Goal: Transaction & Acquisition: Book appointment/travel/reservation

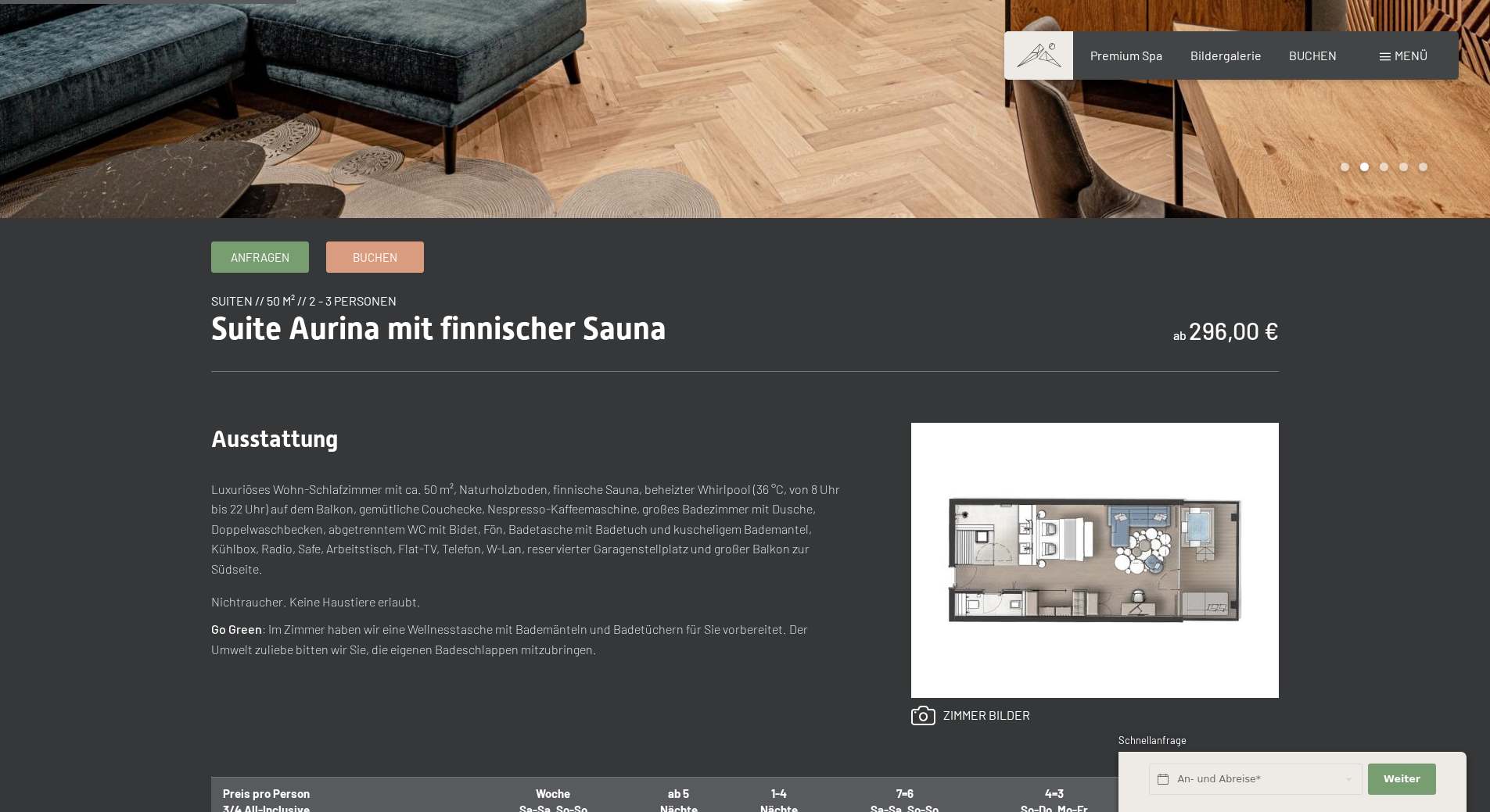
scroll to position [156, 0]
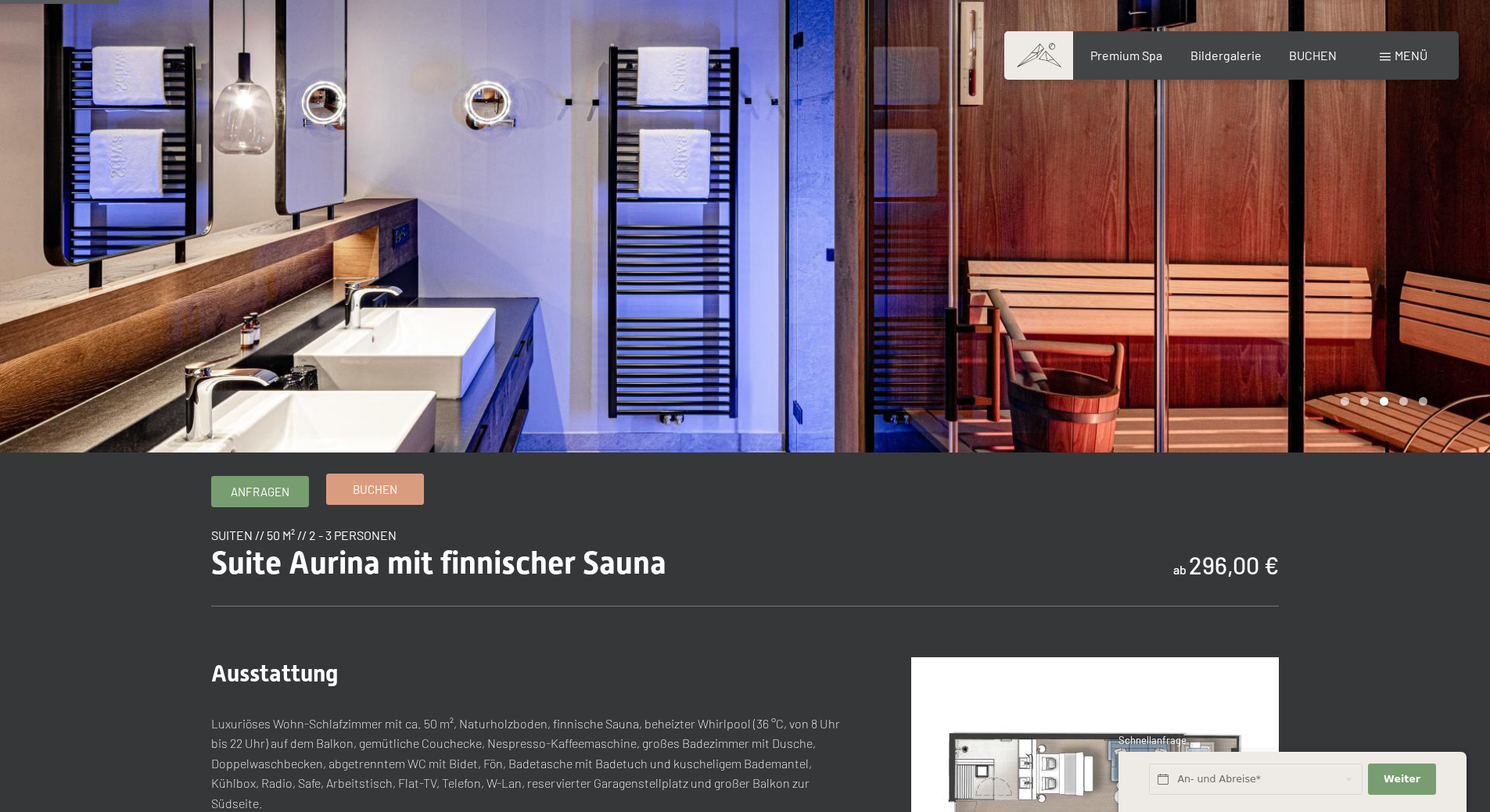
click at [358, 489] on span "Buchen" at bounding box center [375, 489] width 45 height 16
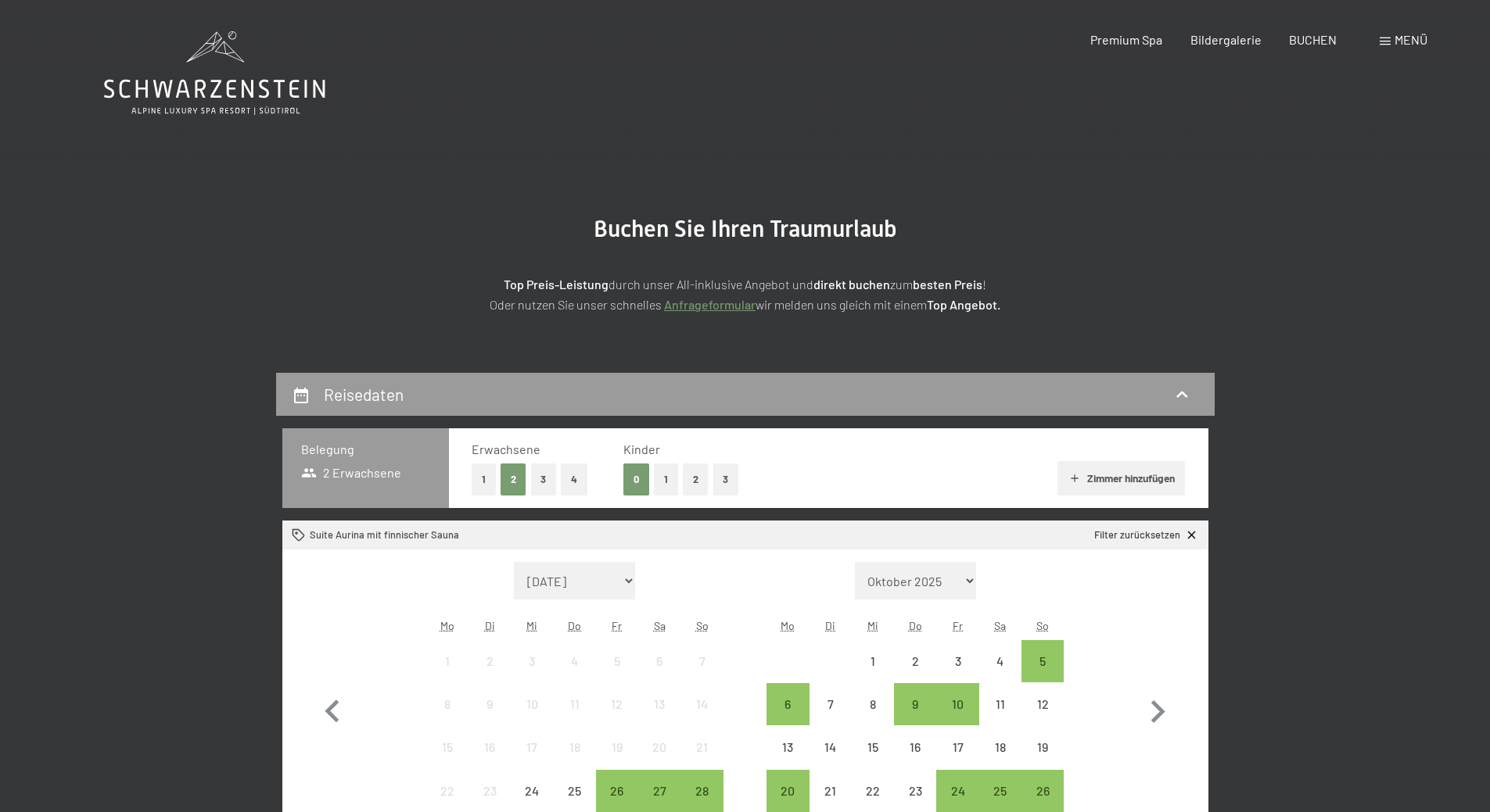
scroll to position [156, 0]
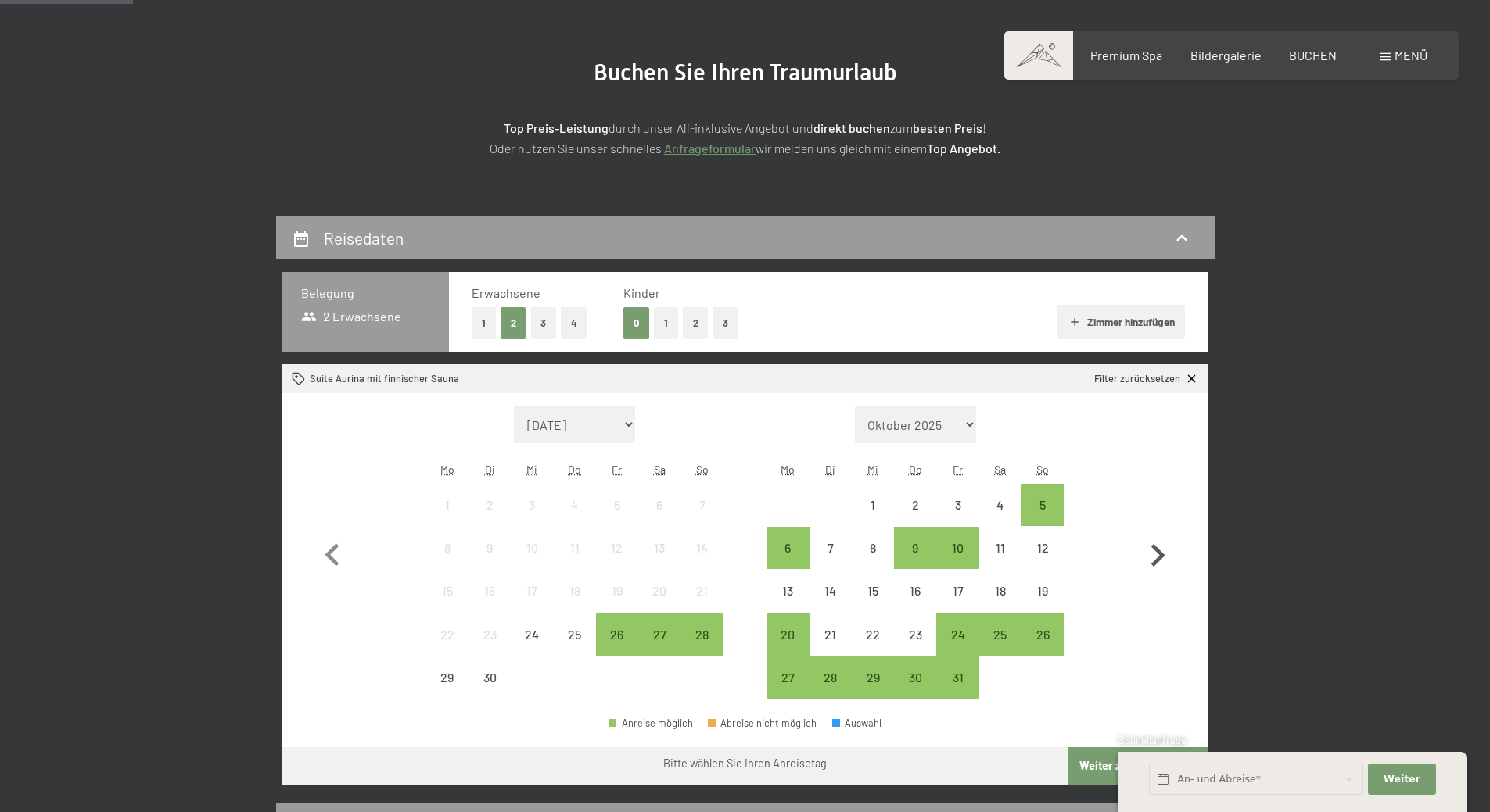
click at [1154, 554] on icon "button" at bounding box center [1158, 556] width 46 height 46
select select "2025-10-01"
select select "2025-11-01"
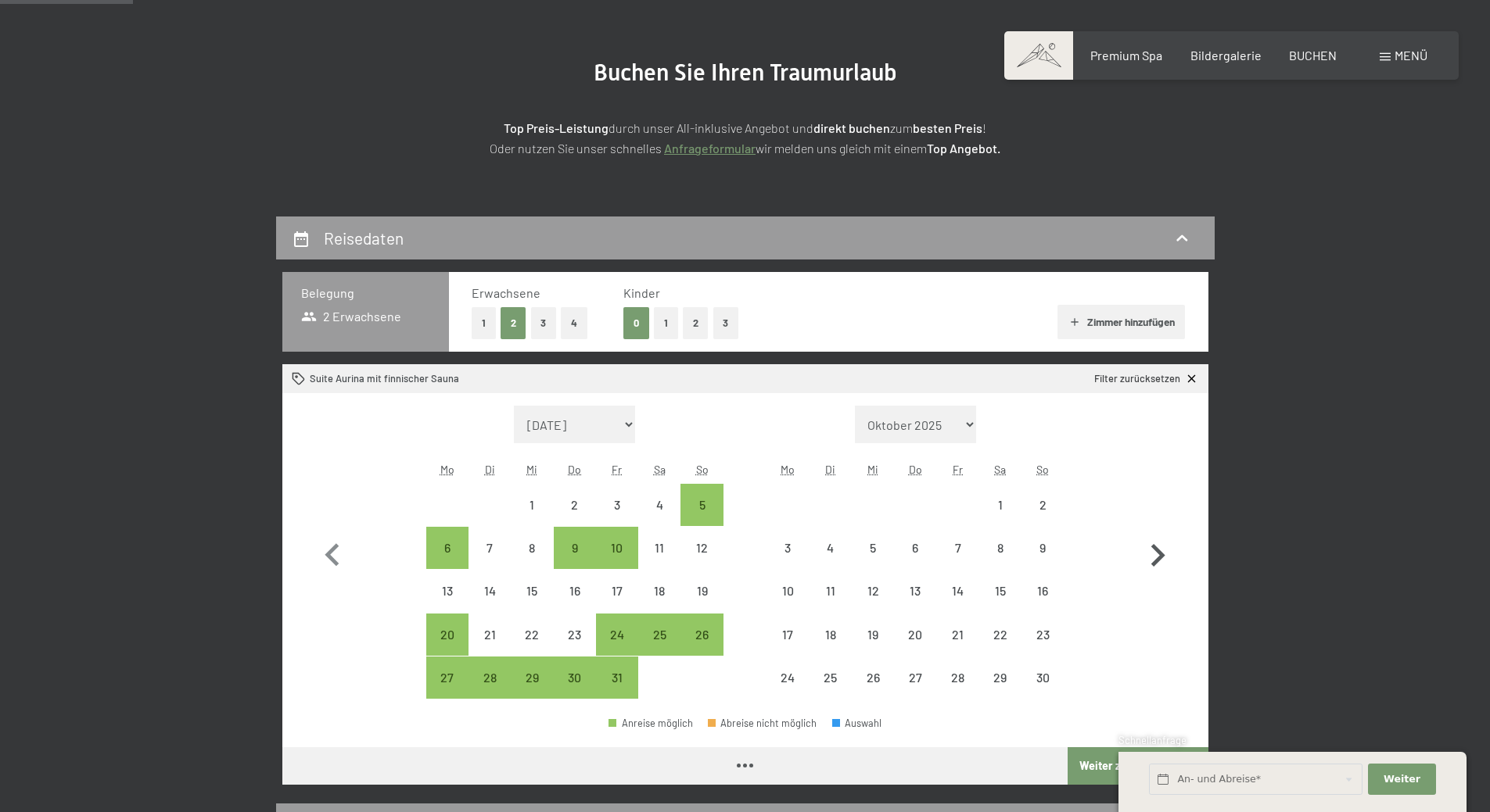
select select "2025-10-01"
select select "[DATE]"
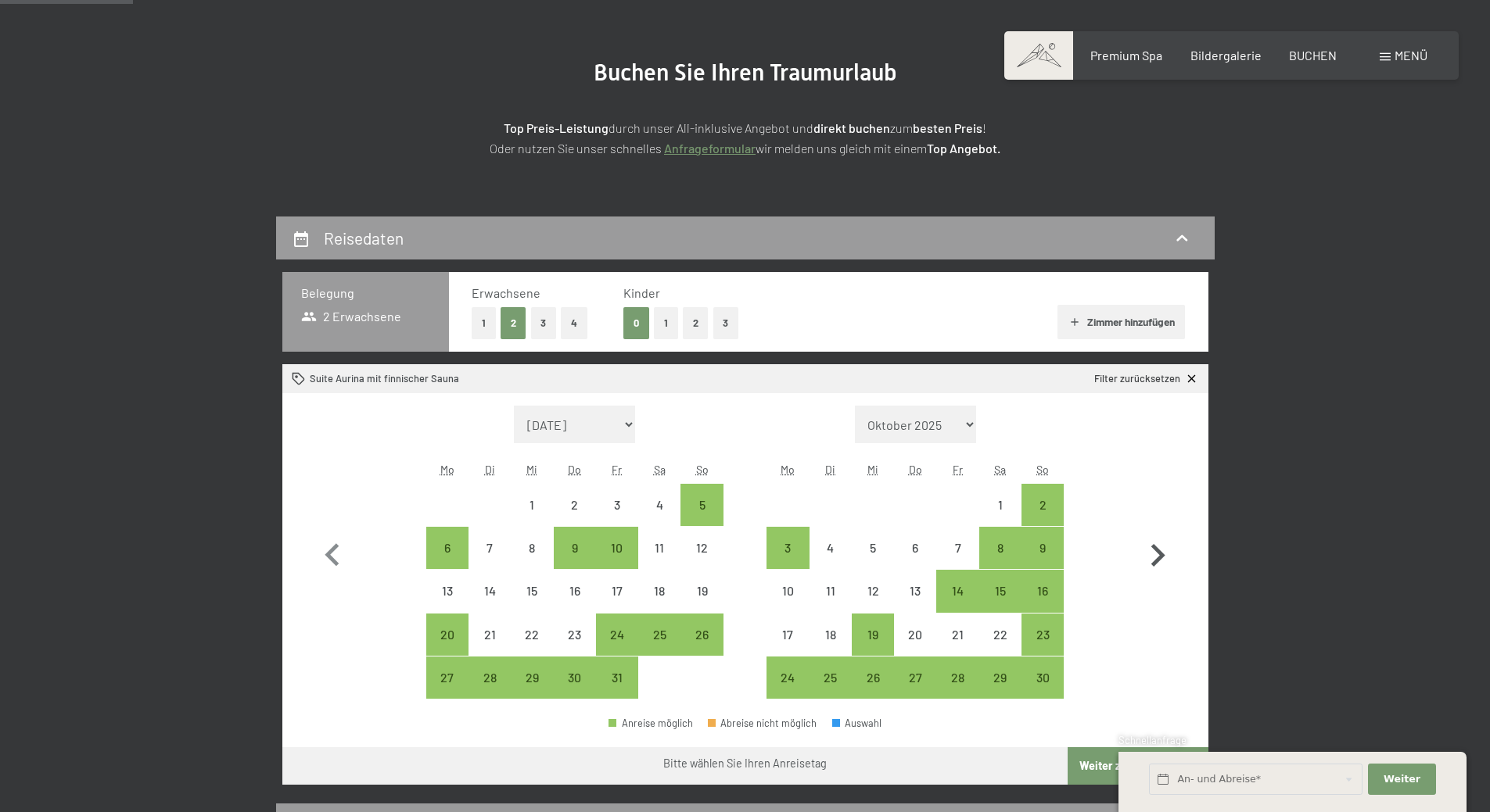
scroll to position [234, 0]
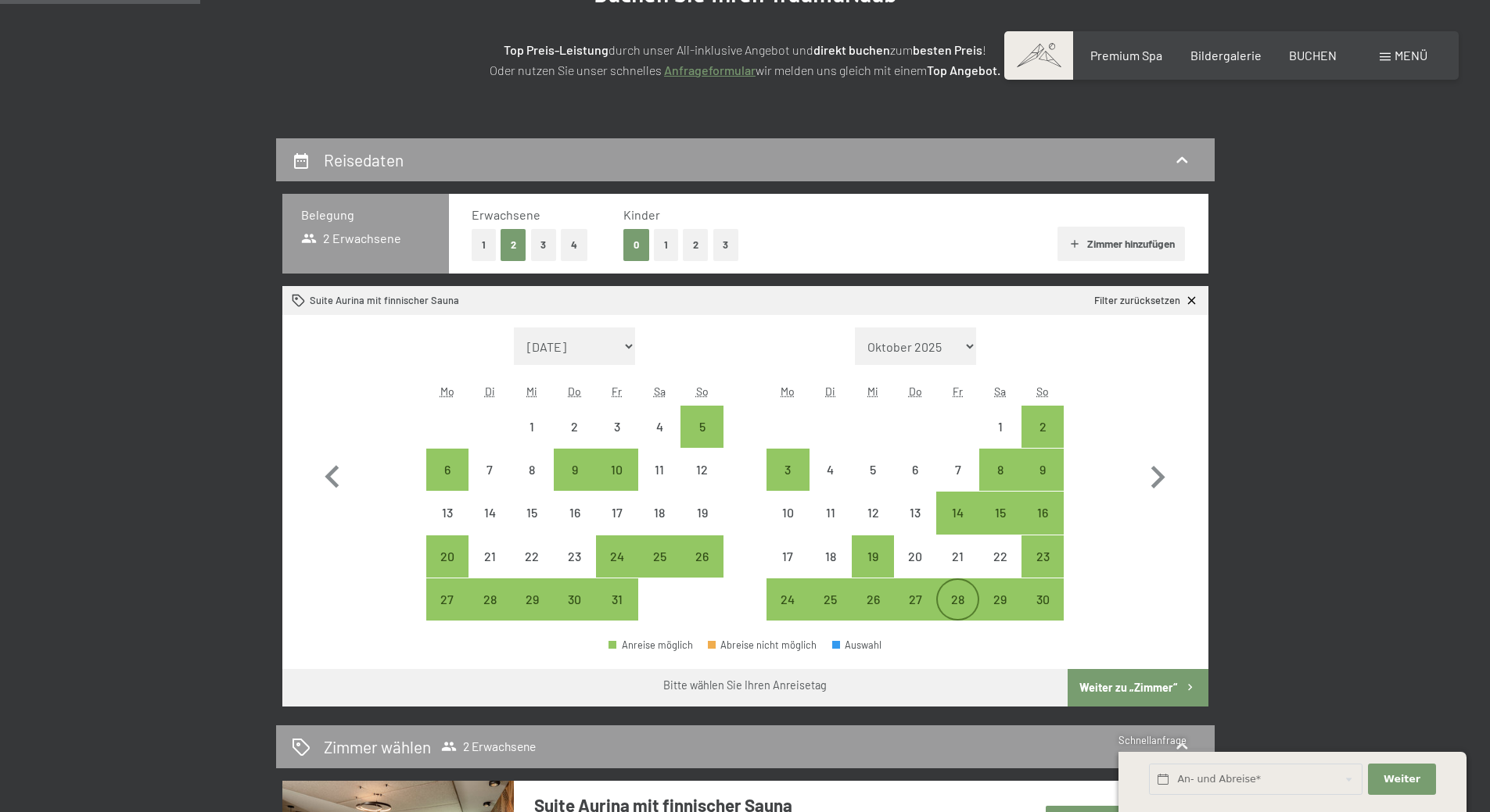
click at [960, 600] on div "28" at bounding box center [957, 613] width 39 height 39
select select "2025-10-01"
select select "[DATE]"
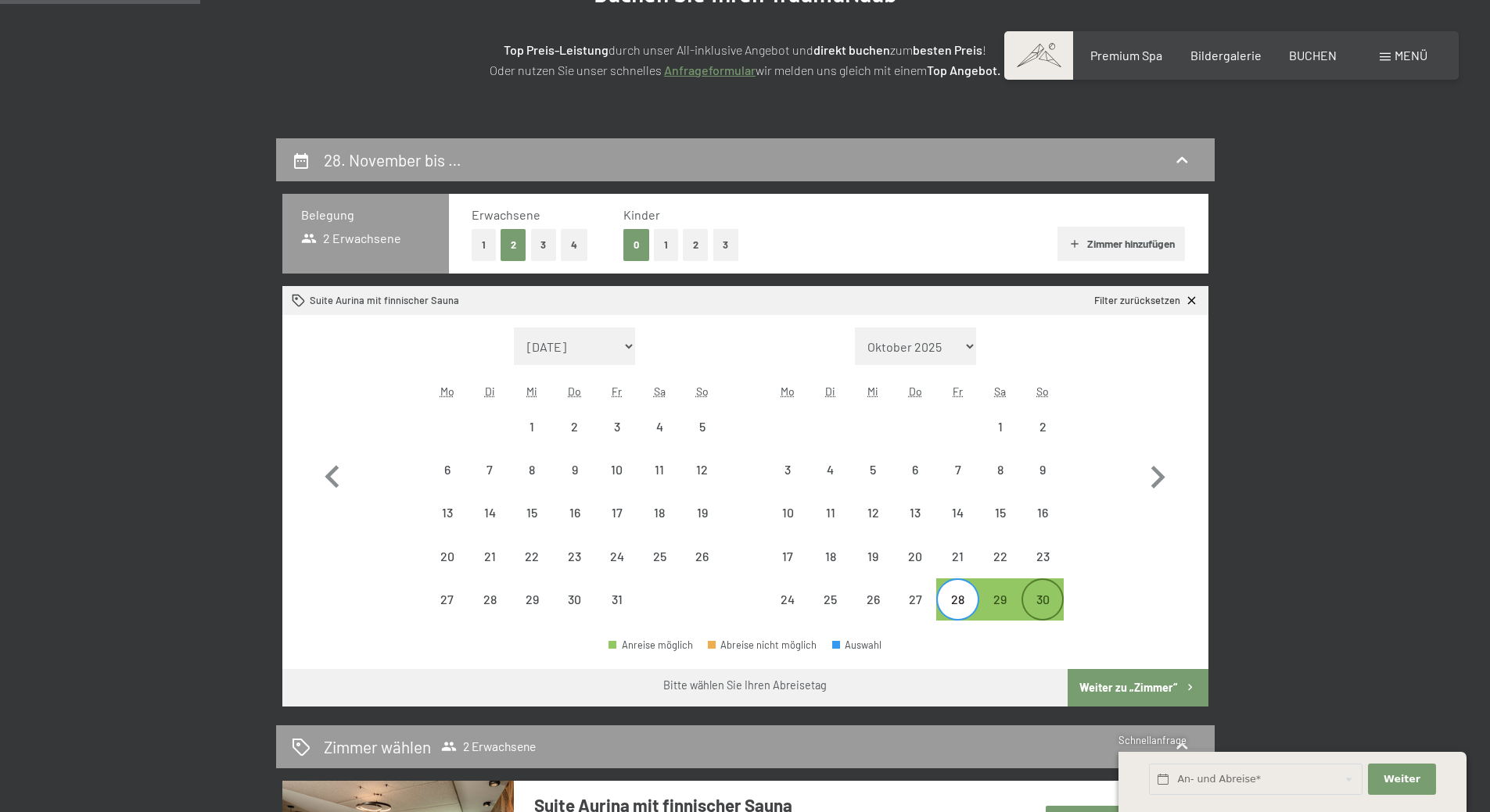
click at [1057, 608] on div "30" at bounding box center [1043, 613] width 39 height 39
select select "2025-10-01"
select select "[DATE]"
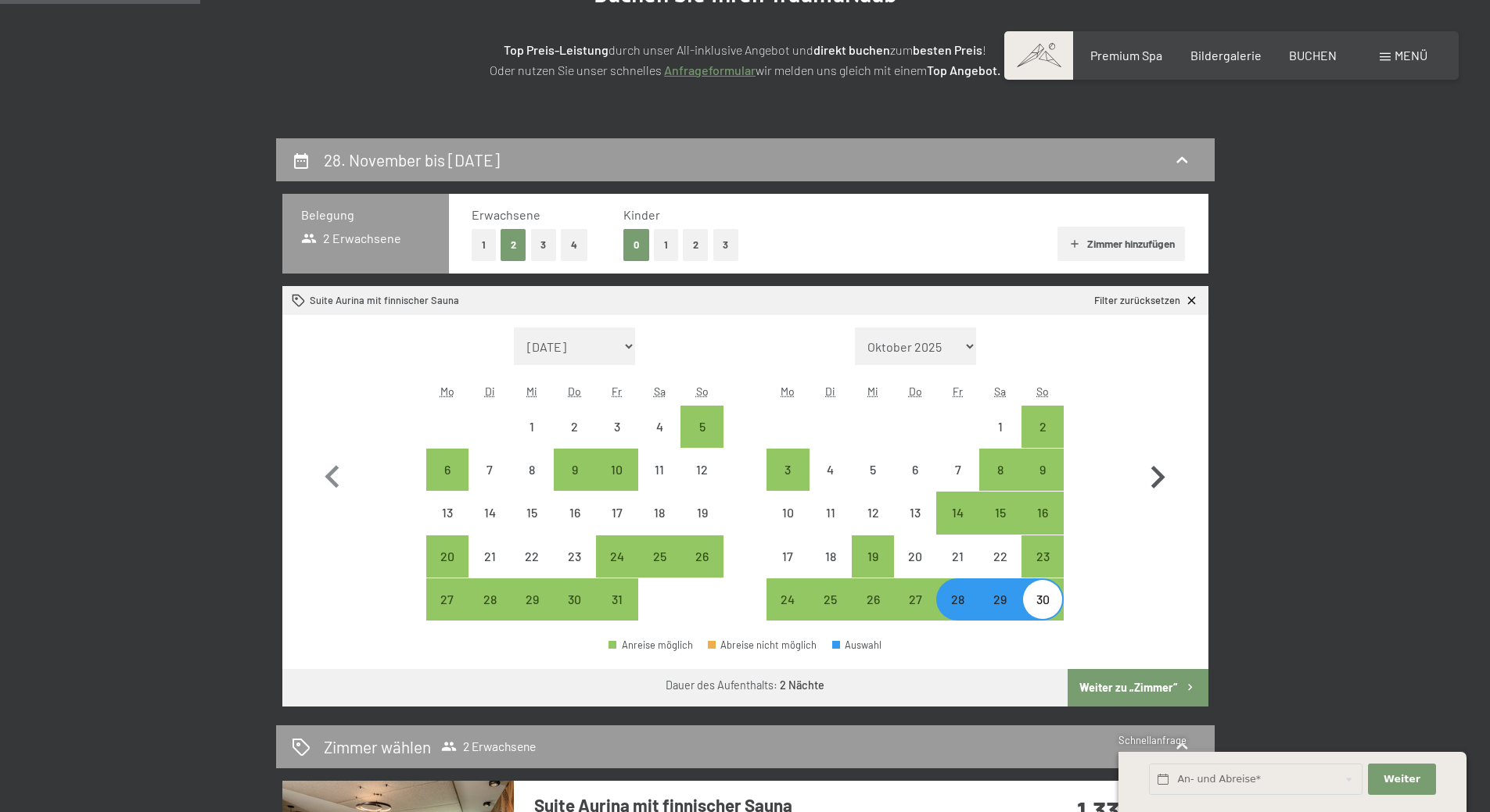
scroll to position [391, 0]
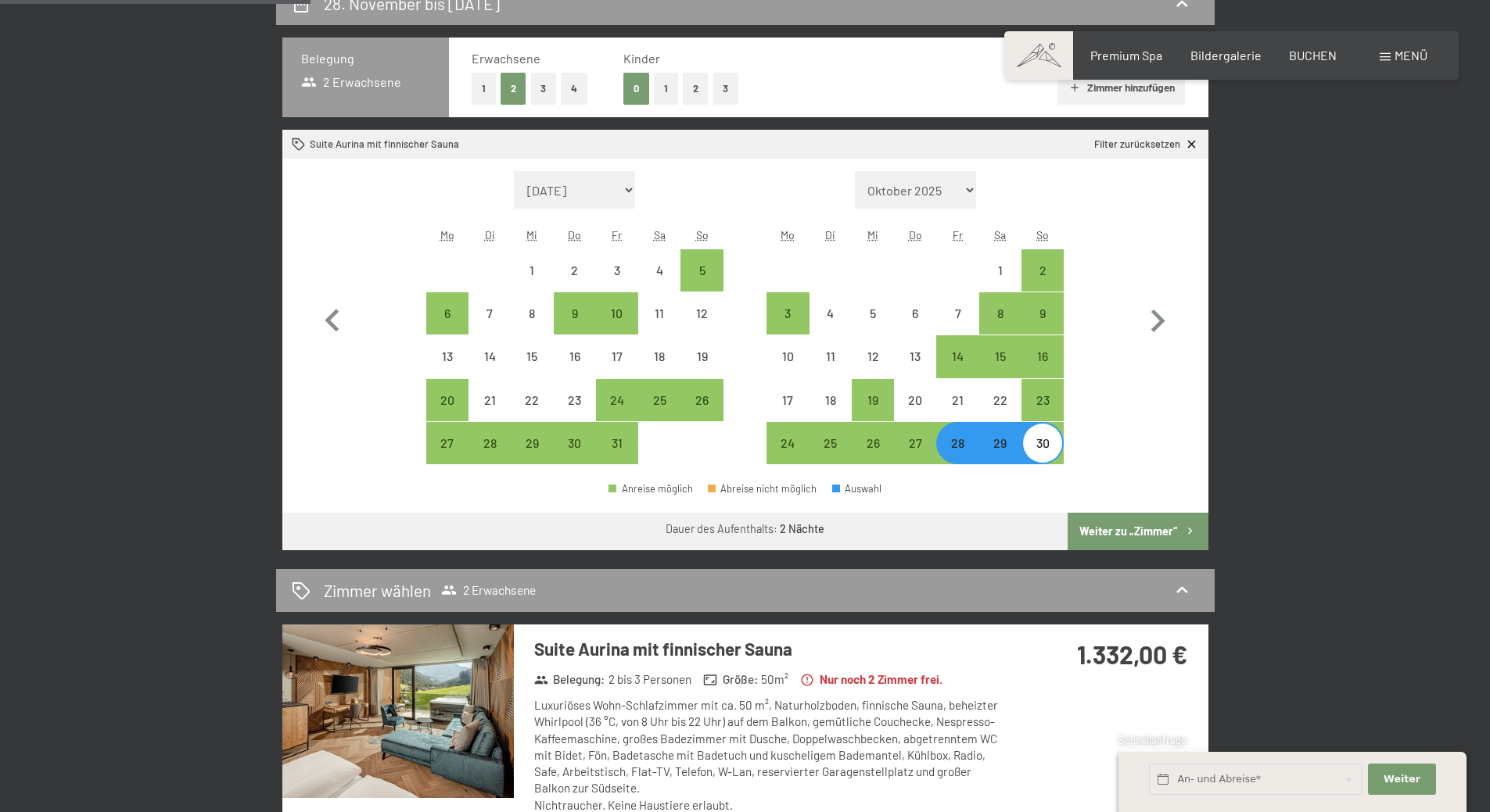
click at [1150, 532] on button "Weiter zu „Zimmer“" at bounding box center [1138, 531] width 140 height 38
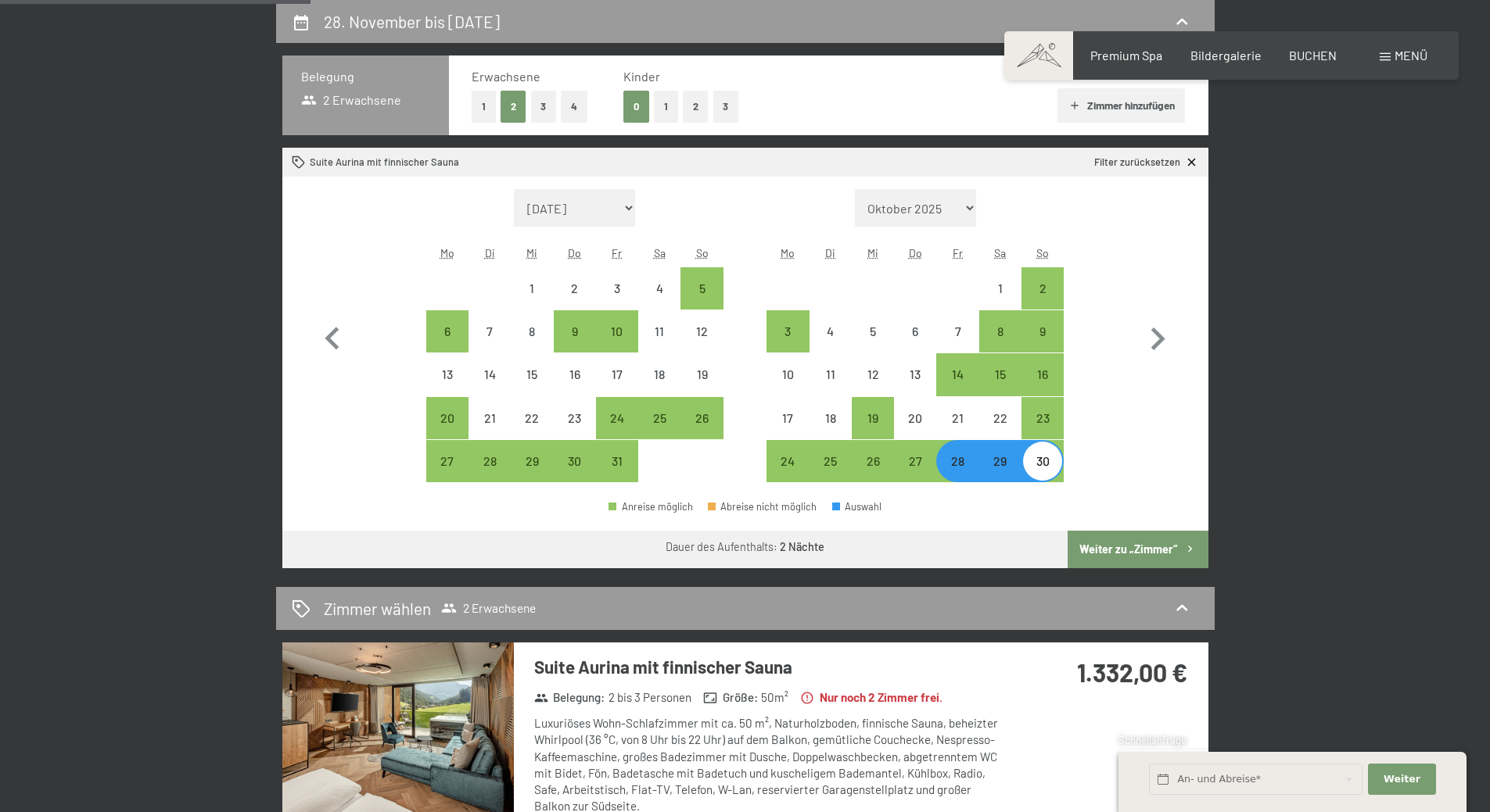
select select "2025-10-01"
select select "[DATE]"
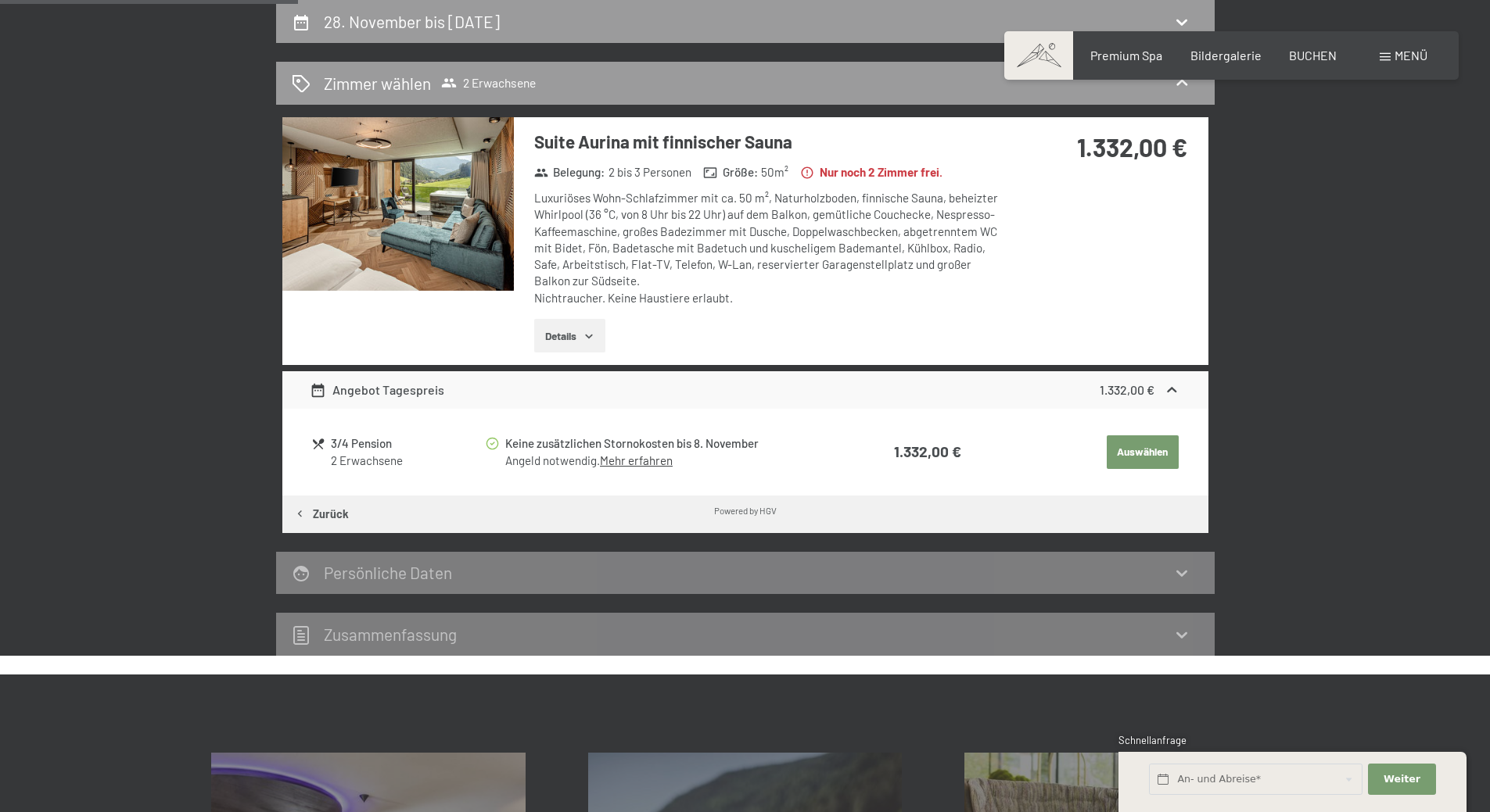
click at [596, 332] on icon "button" at bounding box center [589, 336] width 13 height 13
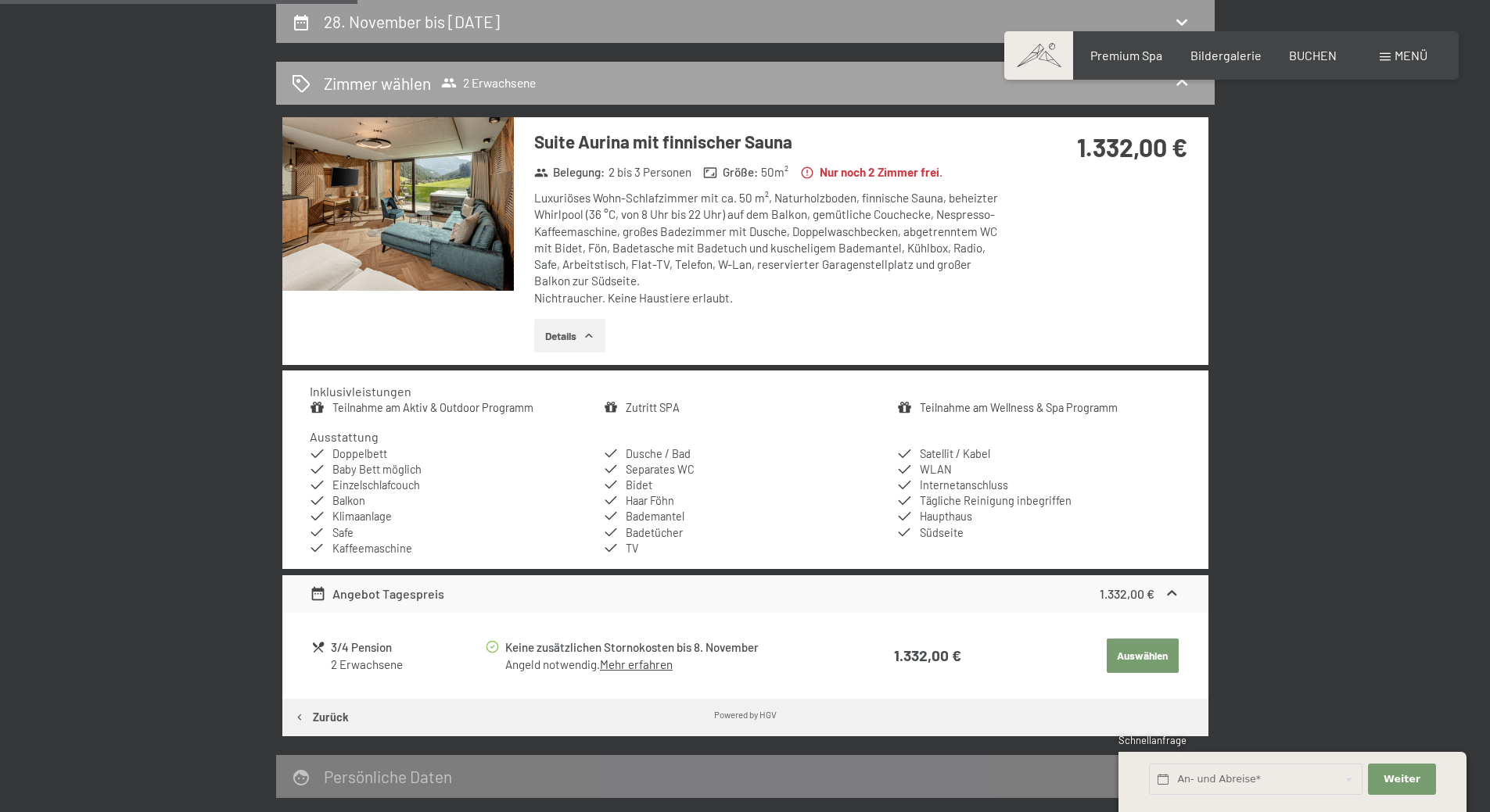
click at [390, 77] on h2 "Zimmer wählen" at bounding box center [377, 83] width 108 height 22
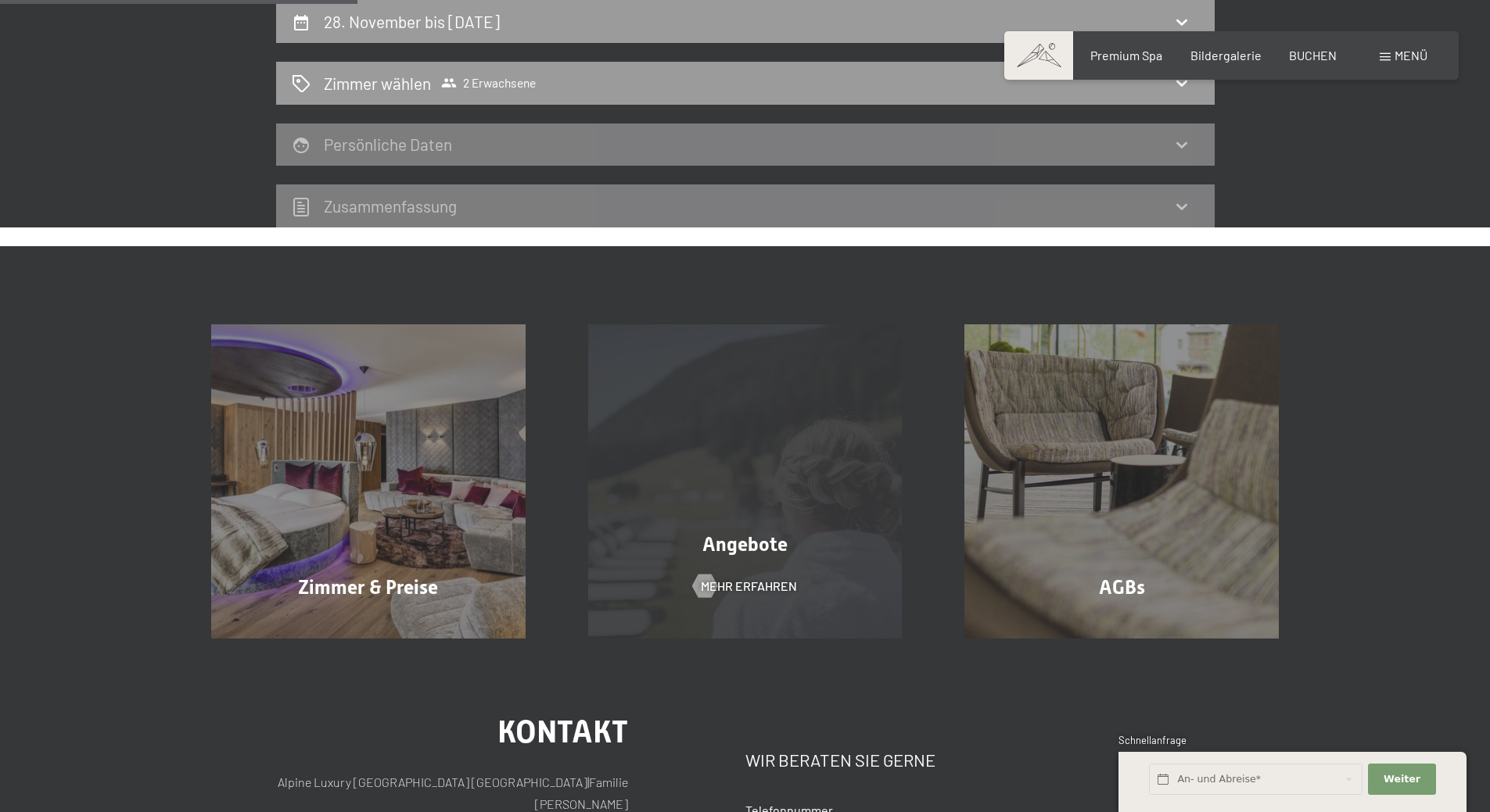
click at [717, 454] on div "Angebote Mehr erfahren" at bounding box center [746, 481] width 377 height 315
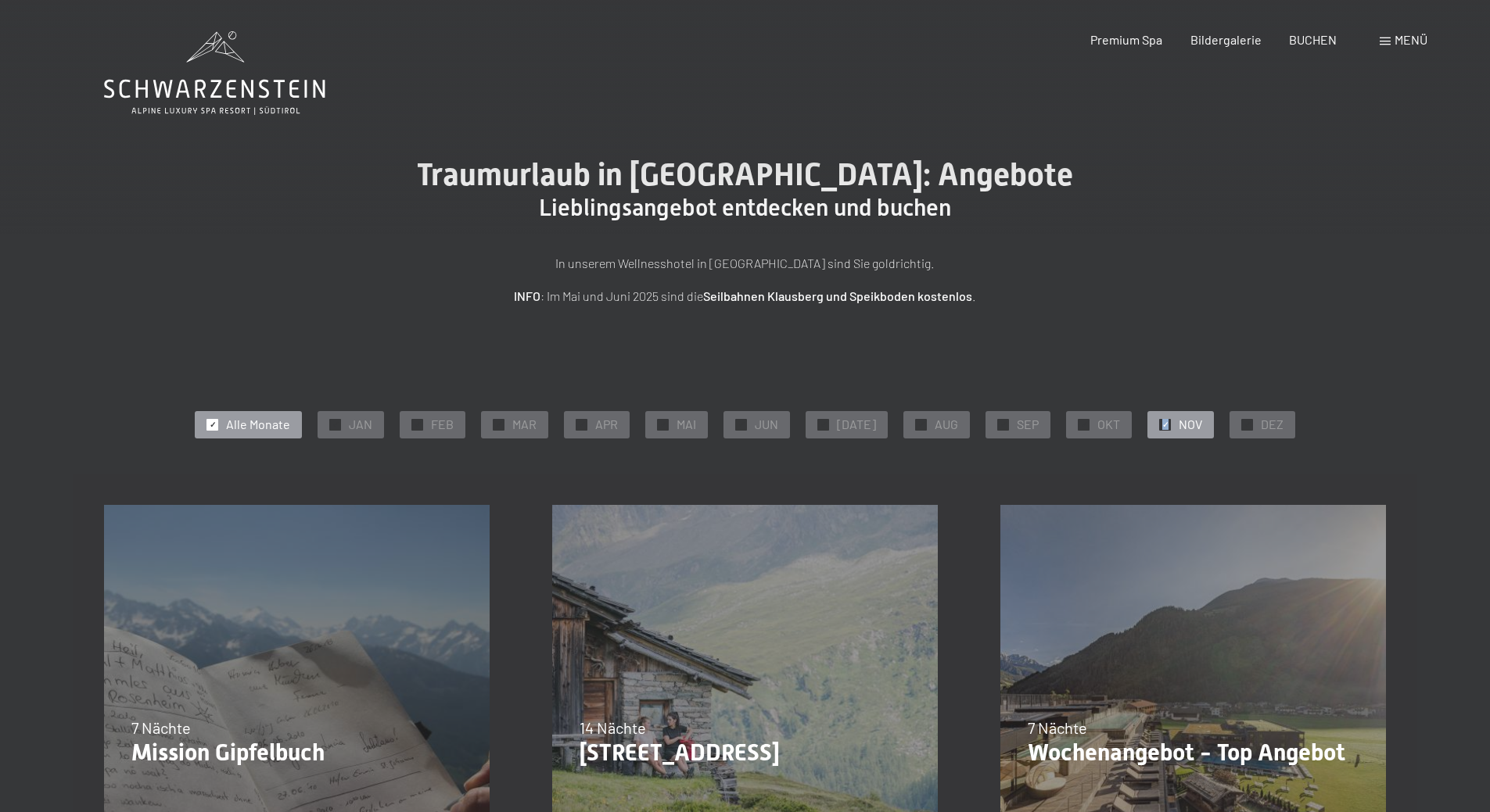
click at [1159, 426] on div "✓" at bounding box center [1165, 424] width 12 height 12
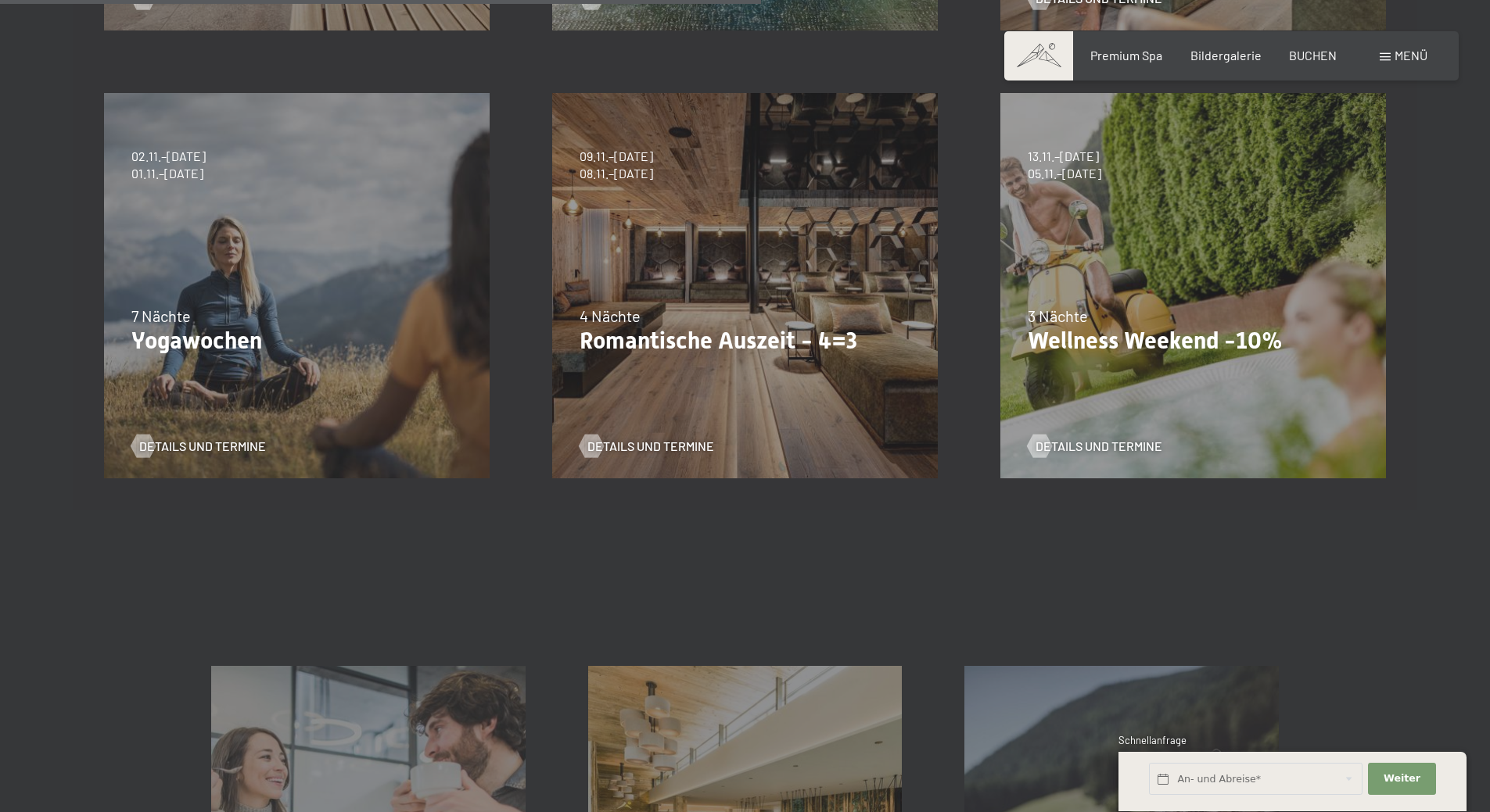
scroll to position [938, 0]
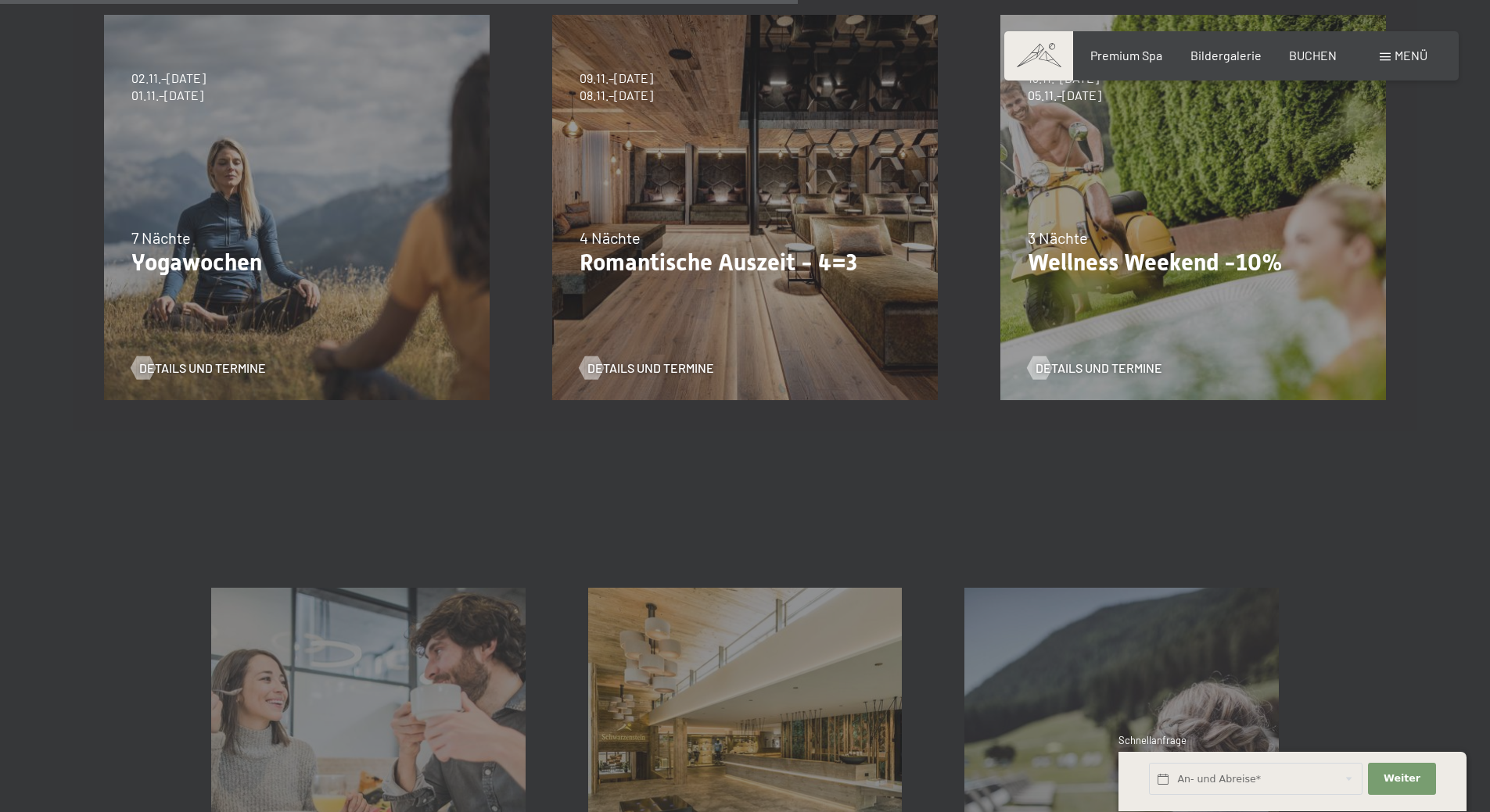
click at [1154, 209] on div "13.11.–01.12.2025 11.12.–22.12.2025 15.01.–26.01.2026 12.03.–23.03.2026 14.05.–…" at bounding box center [1193, 208] width 448 height 448
click at [1077, 367] on span "Details und Termine" at bounding box center [1115, 367] width 127 height 17
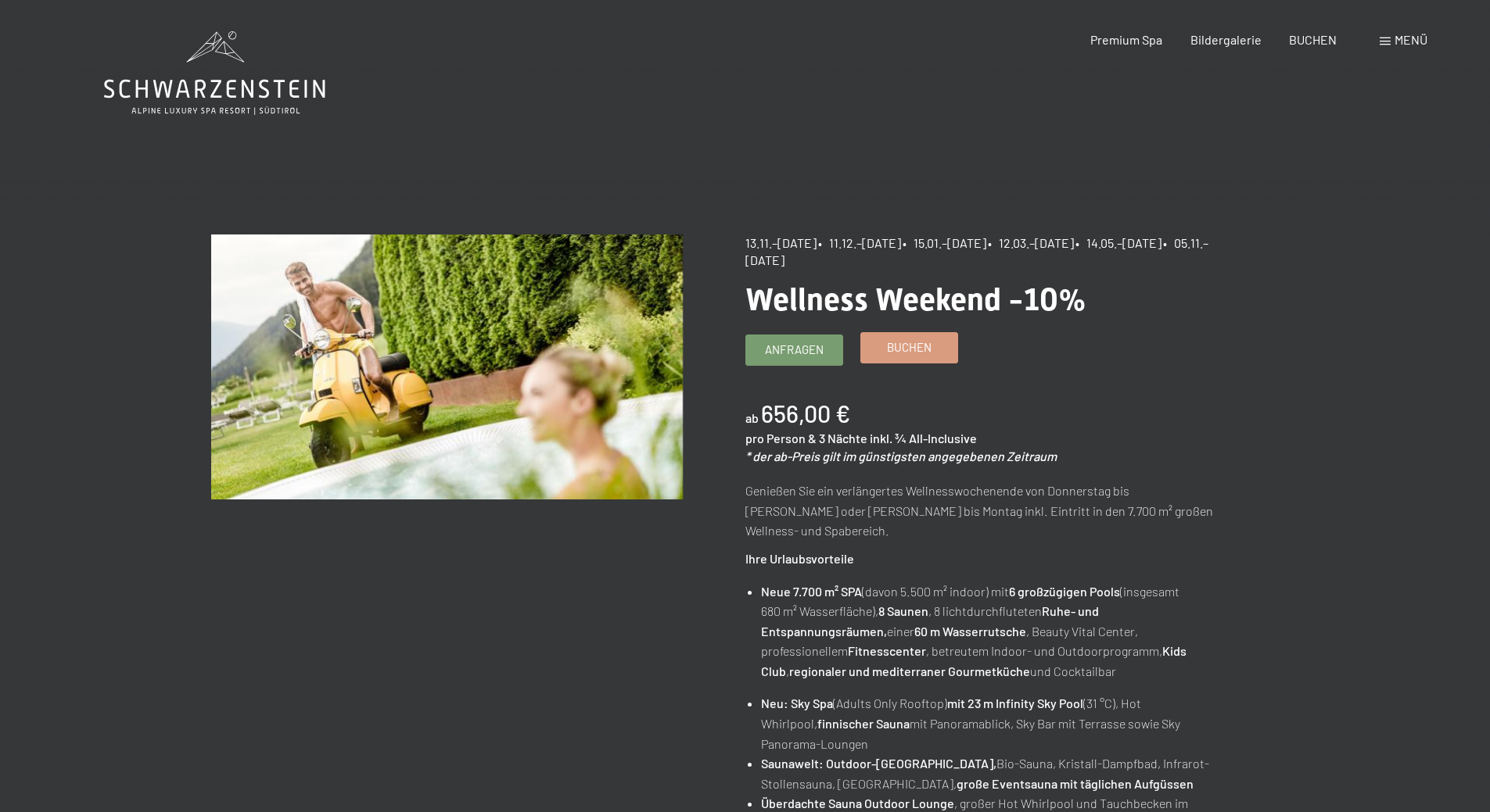
click at [909, 353] on span "Buchen" at bounding box center [910, 347] width 45 height 16
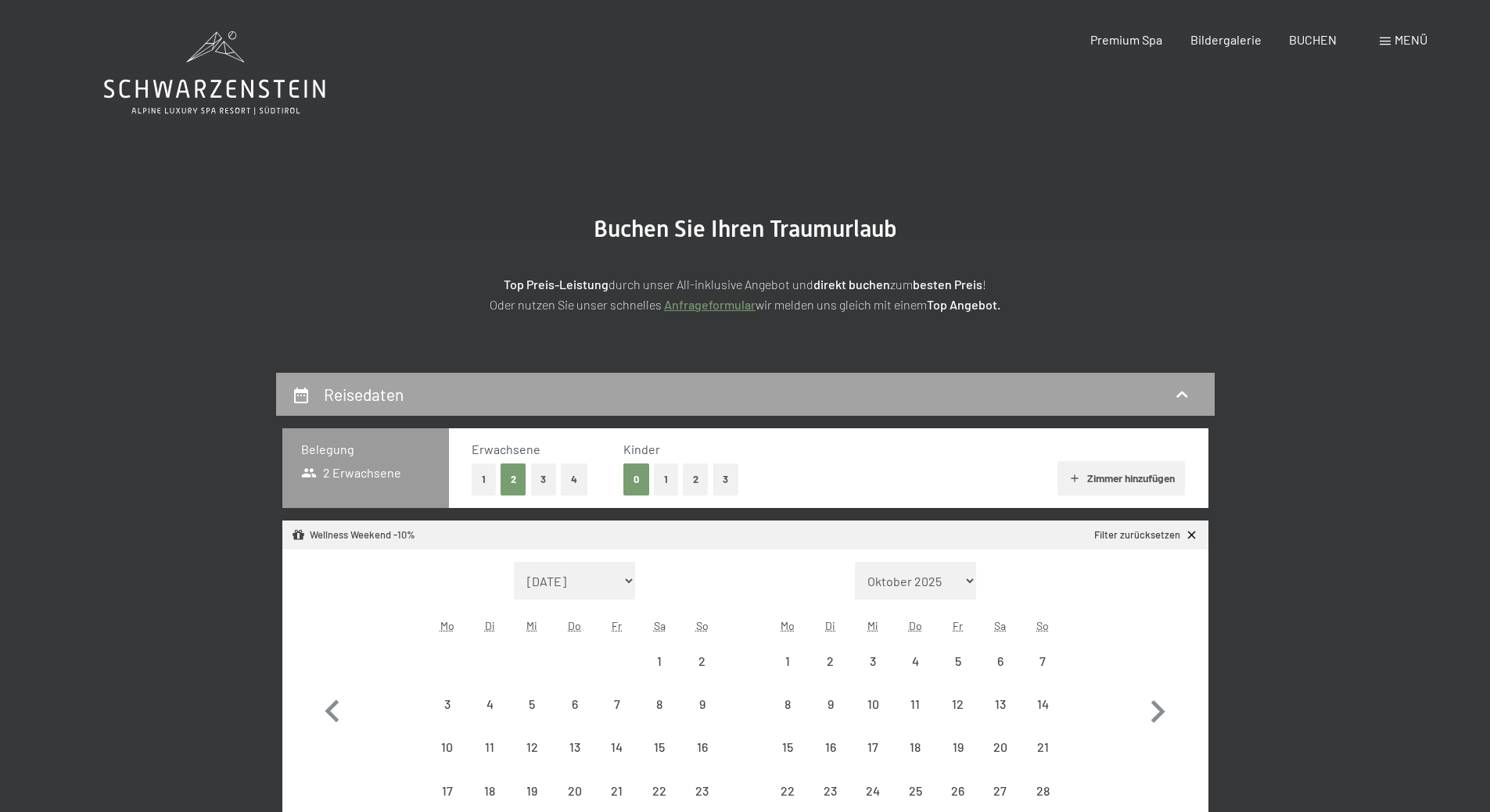
select select "[DATE]"
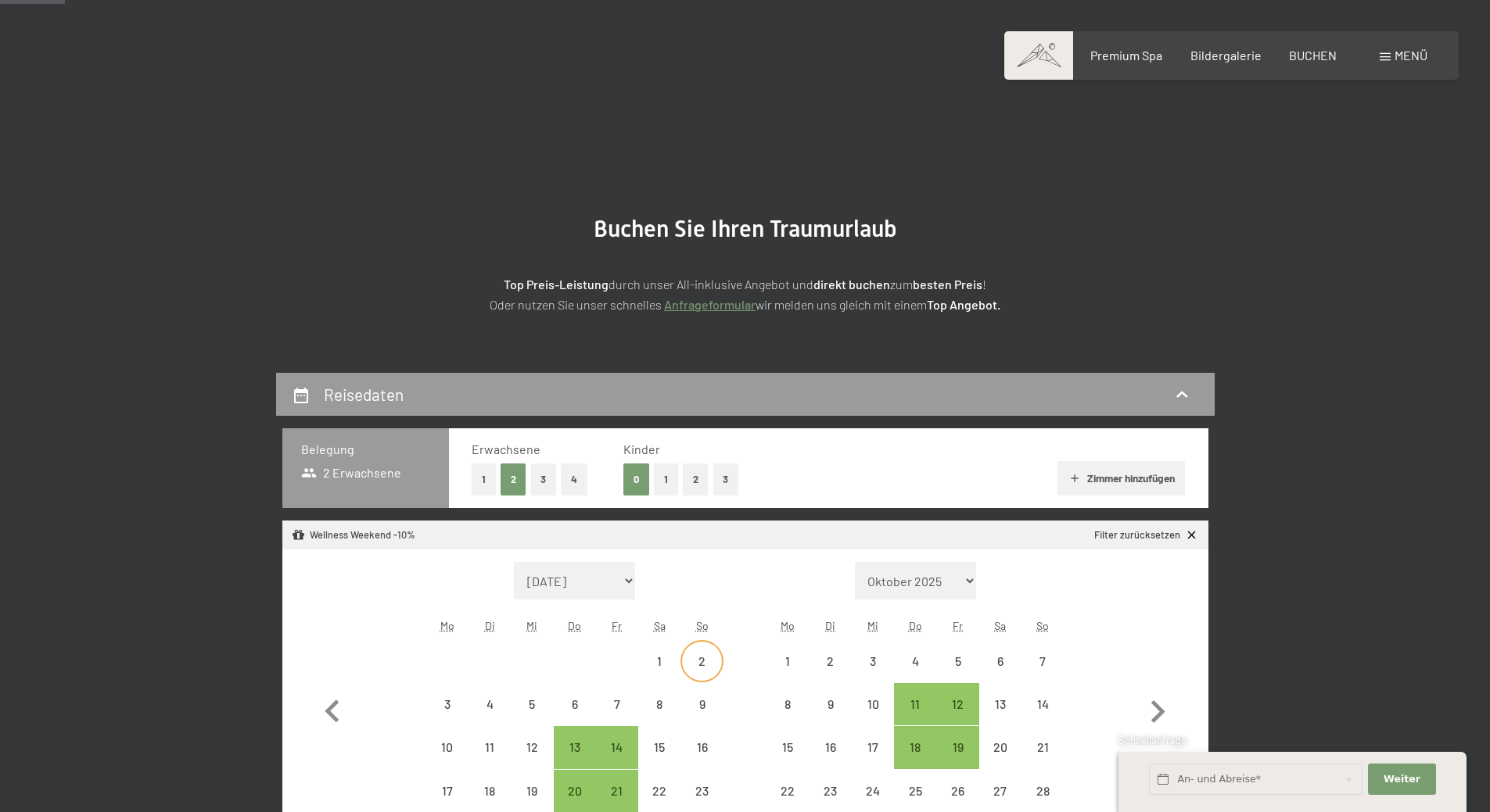
scroll to position [234, 0]
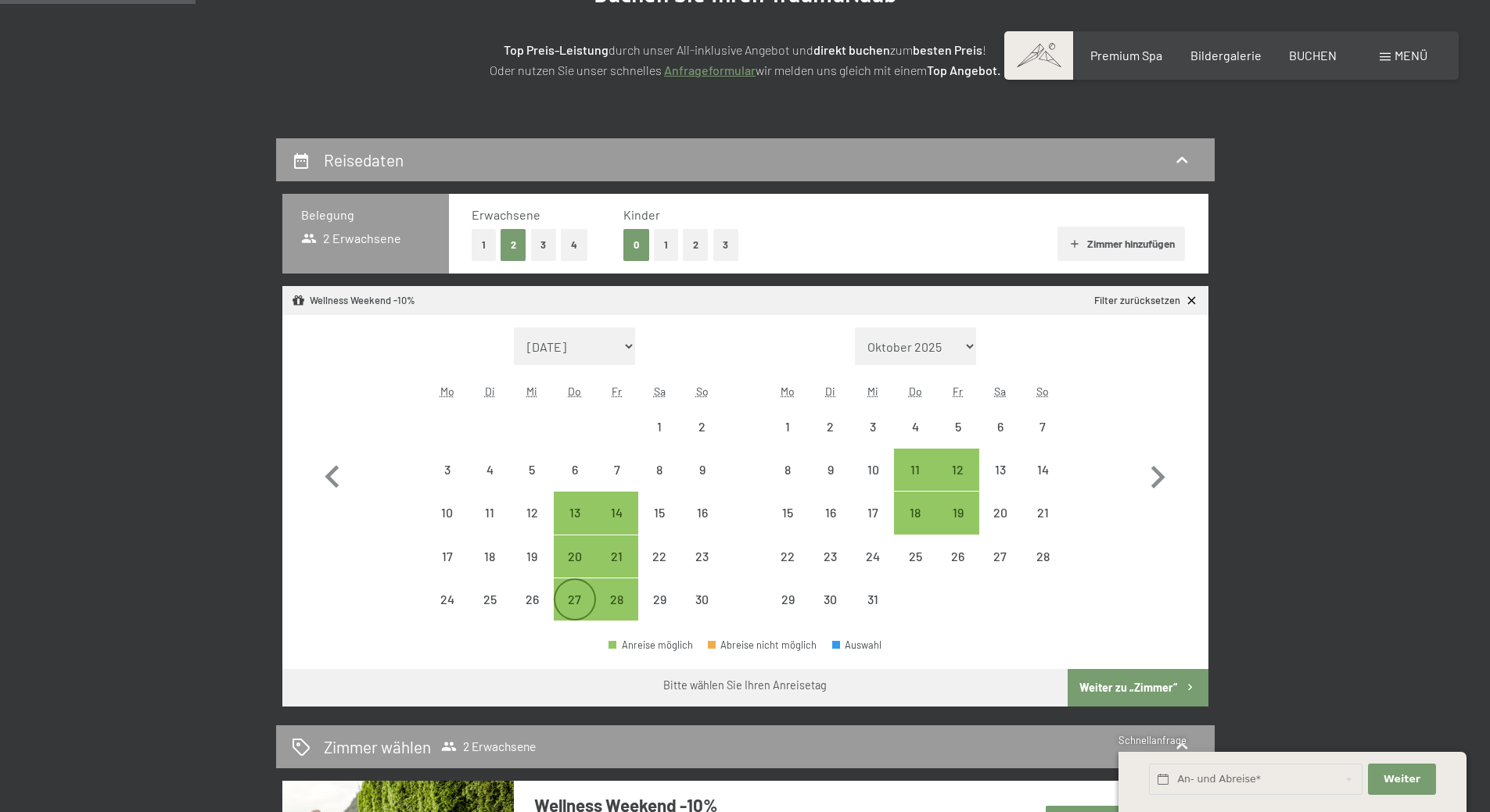
click at [581, 599] on div "27" at bounding box center [575, 613] width 39 height 39
select select "[DATE]"
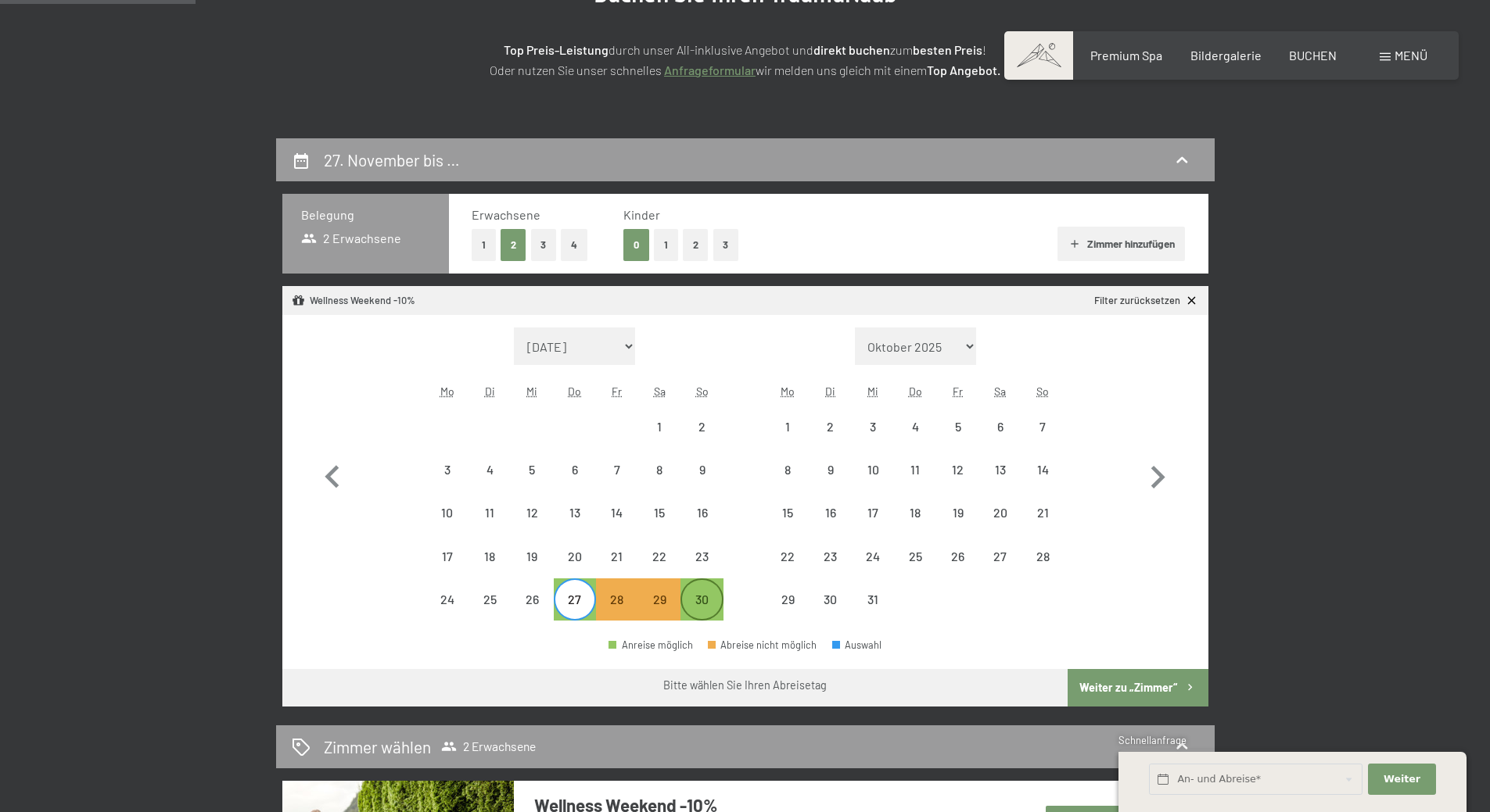
click at [695, 597] on div "30" at bounding box center [702, 613] width 39 height 39
select select "[DATE]"
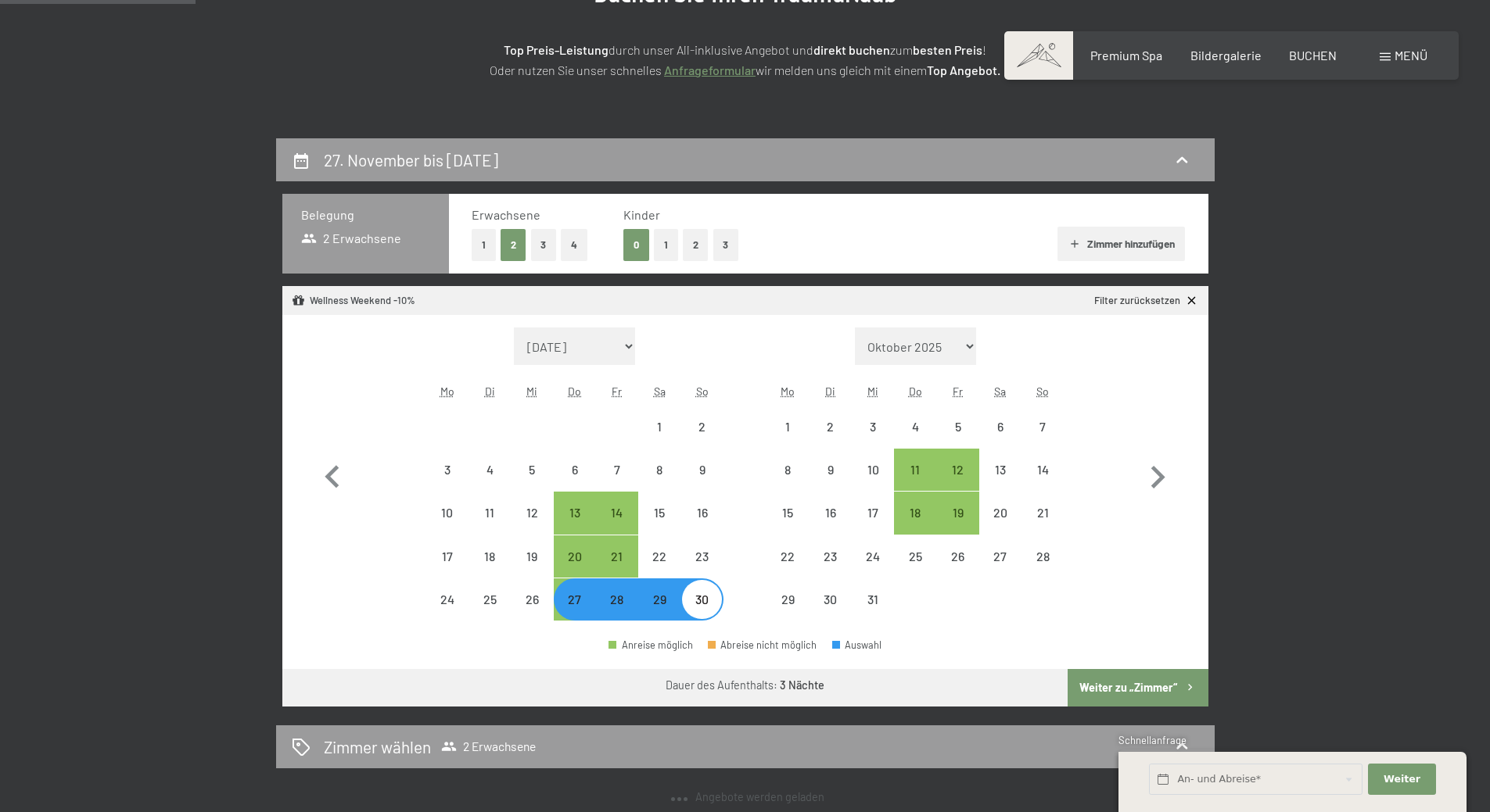
select select "[DATE]"
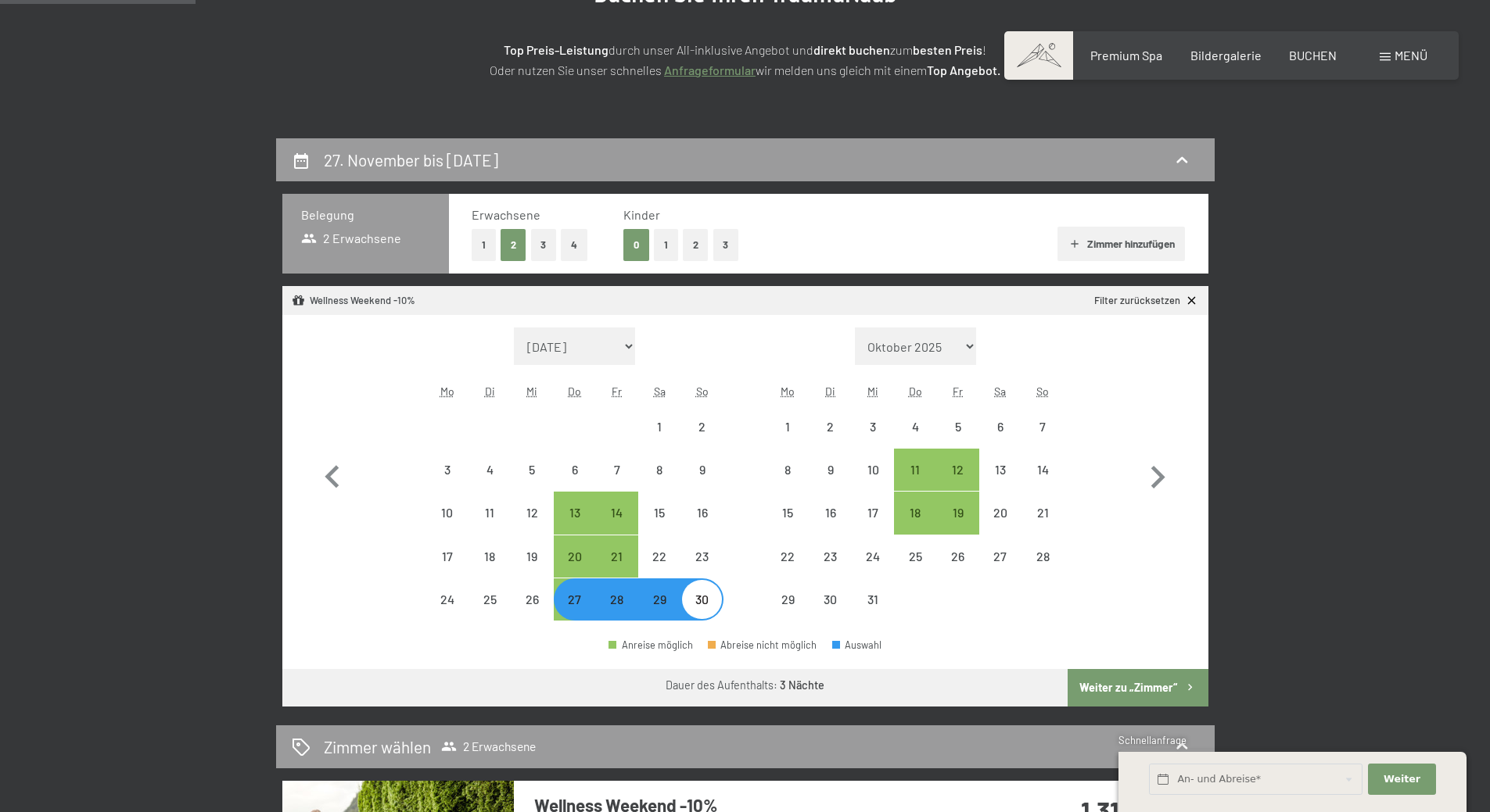
click at [1131, 691] on button "Weiter zu „Zimmer“" at bounding box center [1138, 688] width 140 height 38
select select "[DATE]"
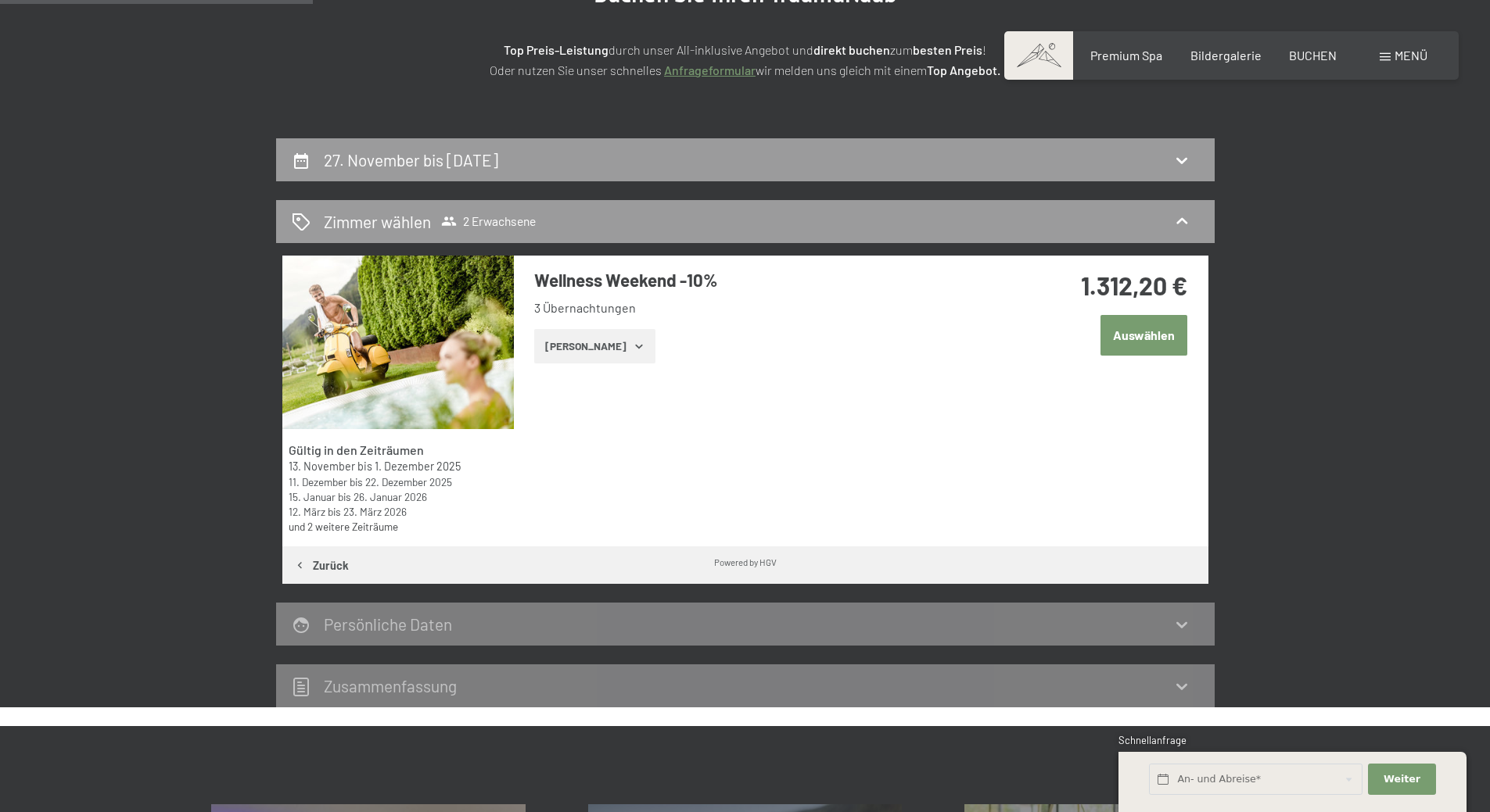
scroll to position [373, 0]
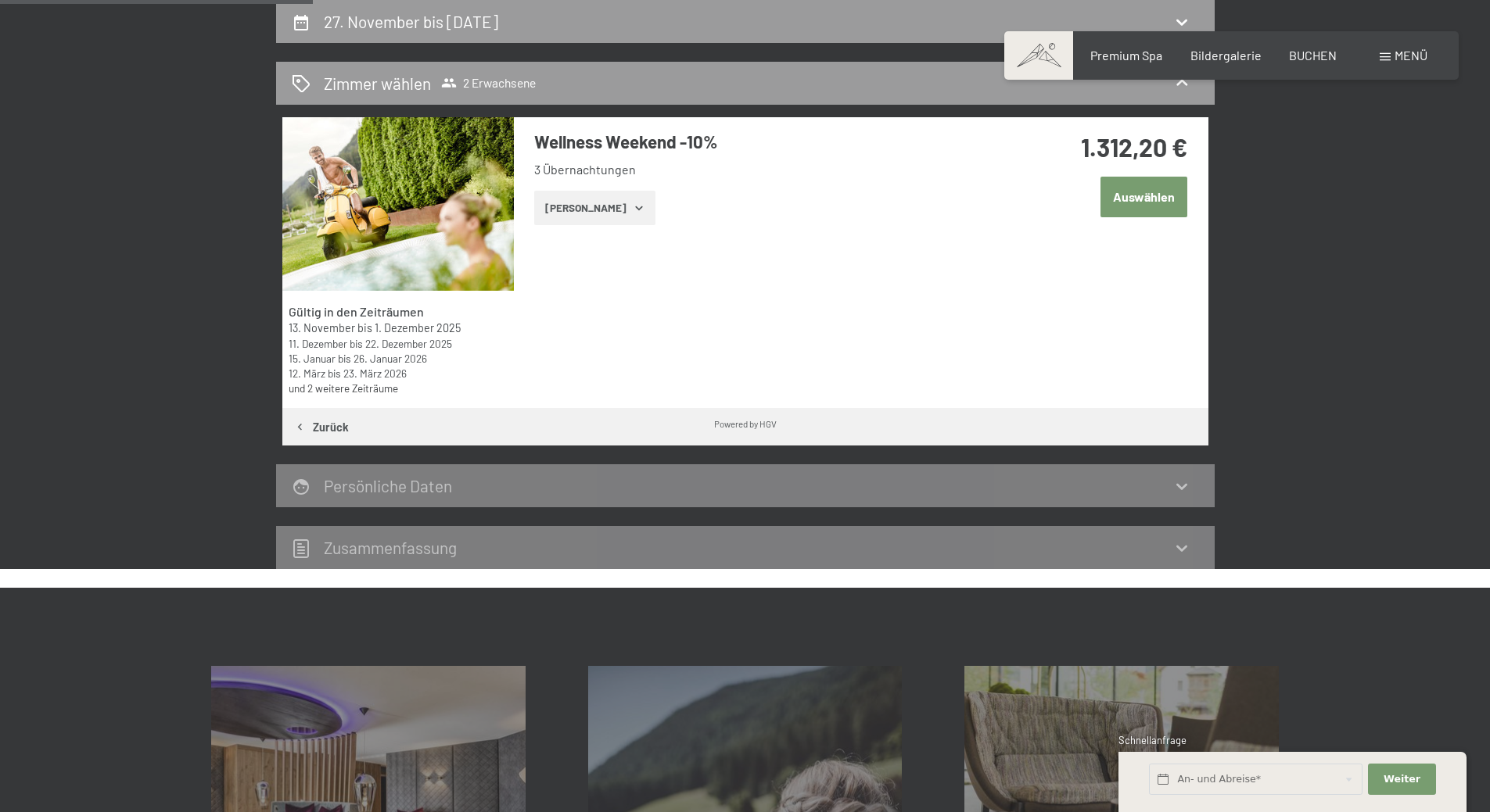
click at [605, 207] on button "[PERSON_NAME]" at bounding box center [595, 208] width 121 height 35
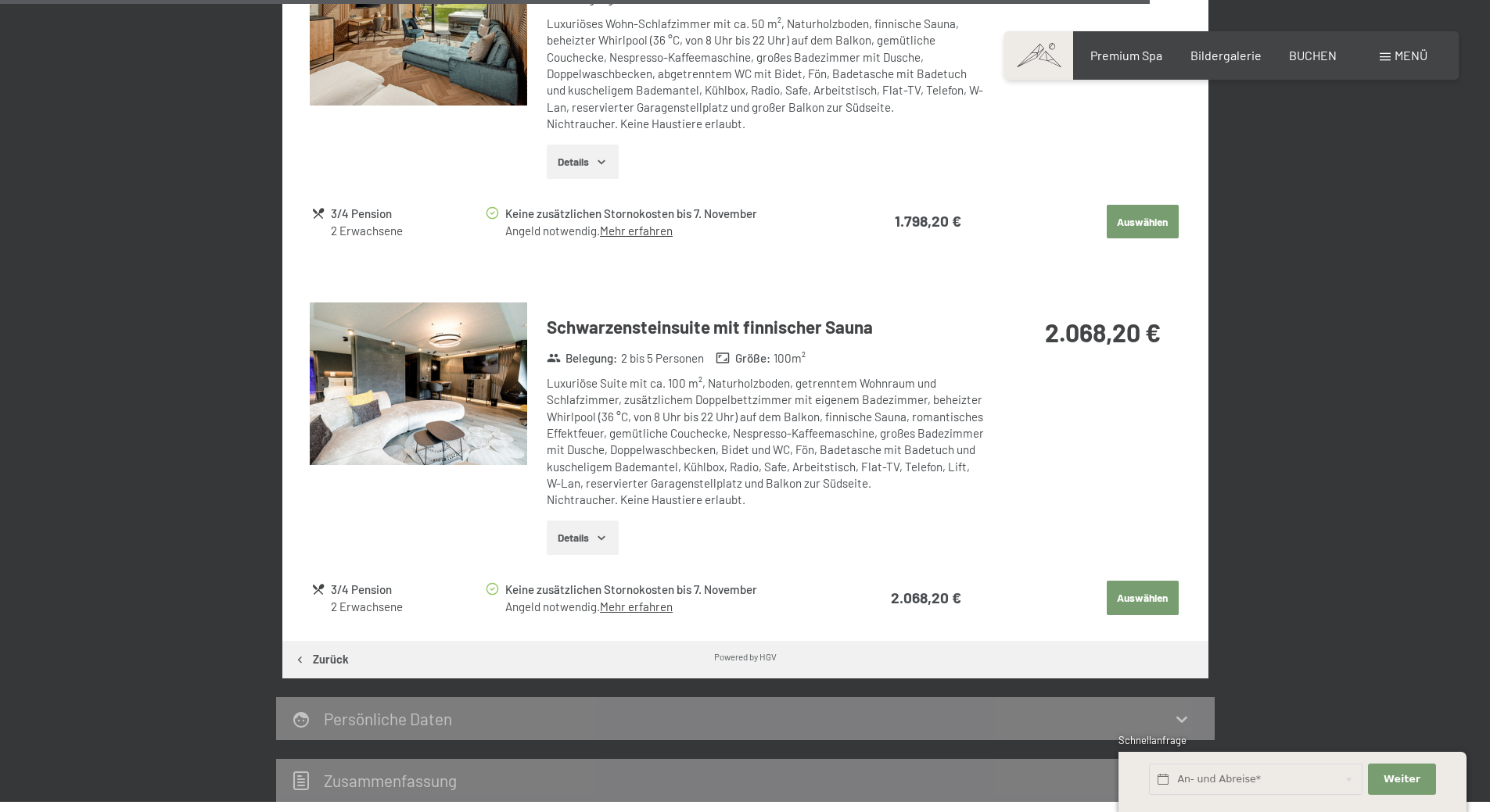
scroll to position [2954, 0]
